Goal: Transaction & Acquisition: Book appointment/travel/reservation

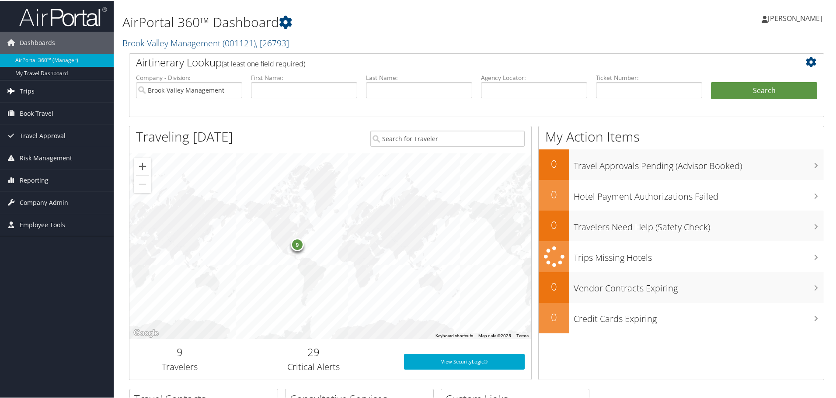
click at [31, 90] on span "Trips" at bounding box center [27, 91] width 15 height 22
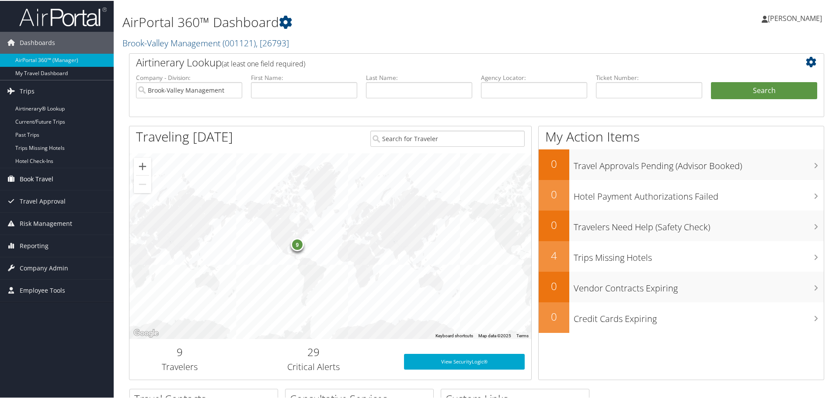
click at [46, 179] on span "Book Travel" at bounding box center [37, 179] width 34 height 22
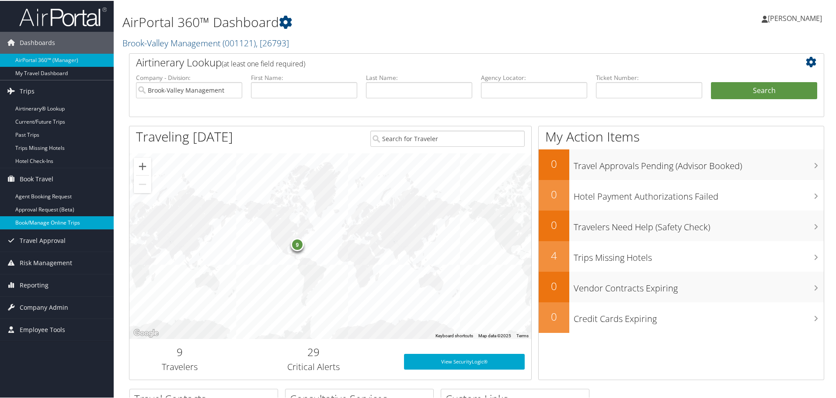
click at [60, 222] on link "Book/Manage Online Trips" at bounding box center [57, 222] width 114 height 13
